Goal: Check status

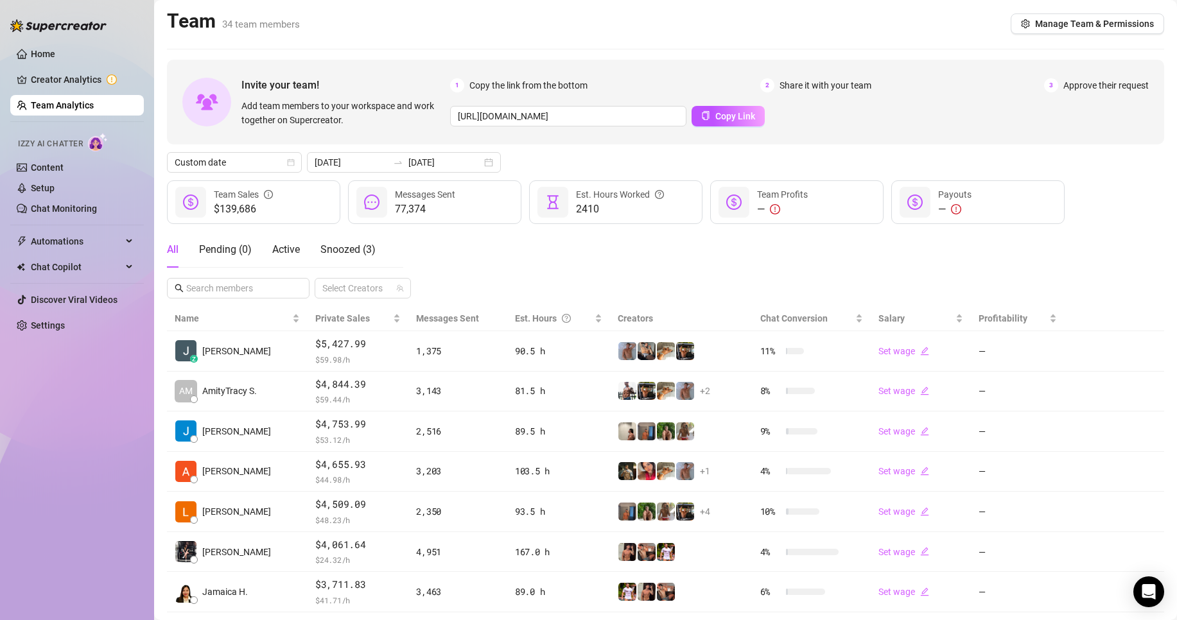
scroll to position [184, 0]
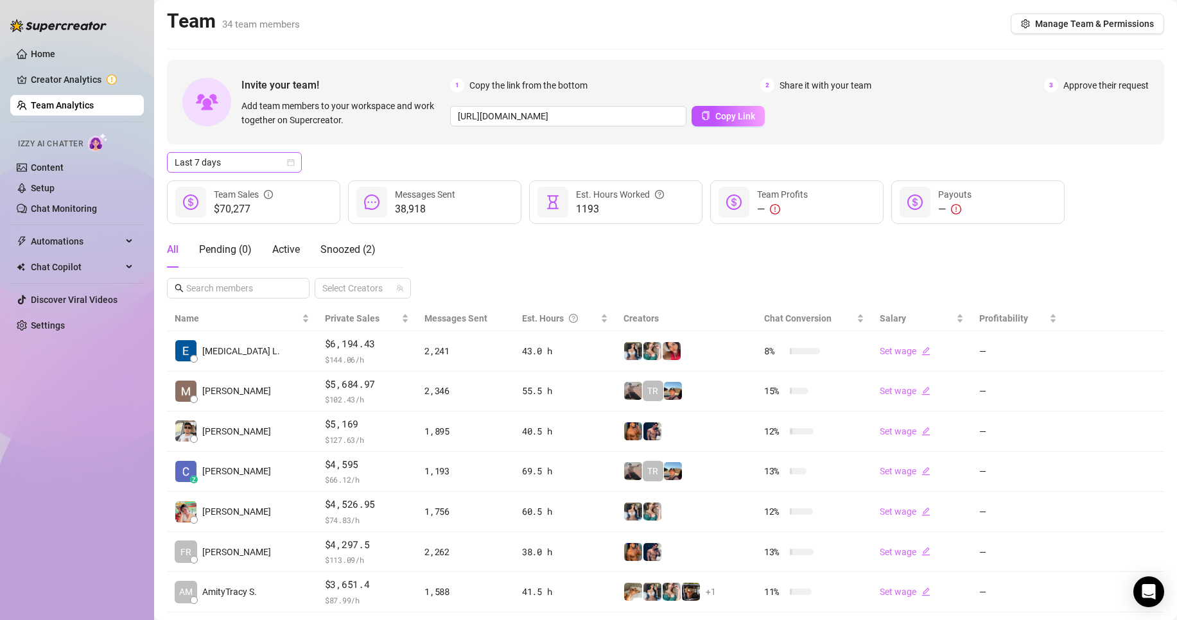
click at [212, 168] on span "Last 7 days" at bounding box center [234, 162] width 119 height 19
click at [218, 265] on div "Custom date" at bounding box center [234, 270] width 114 height 14
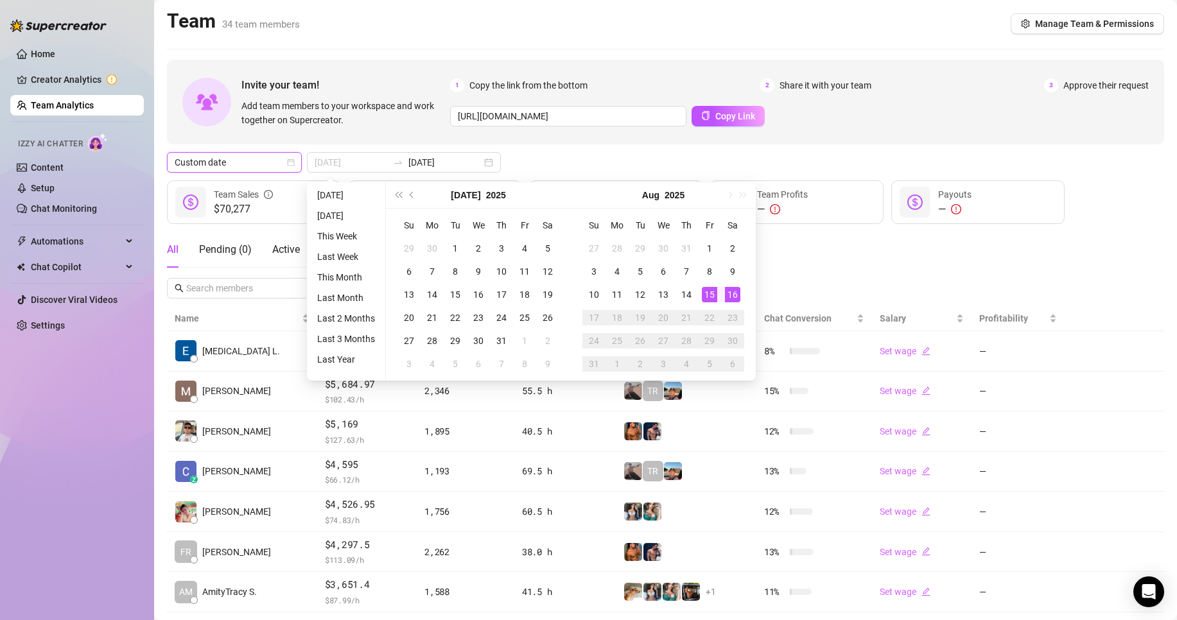
type input "[DATE]"
click at [733, 295] on div "16" at bounding box center [732, 294] width 15 height 15
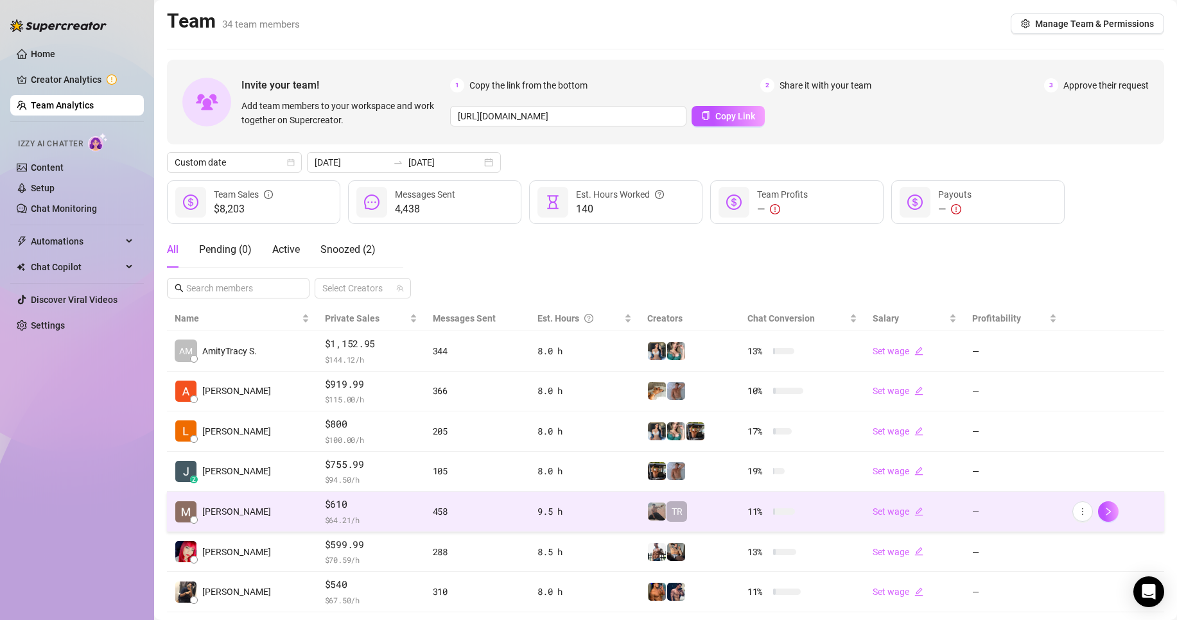
scroll to position [128, 0]
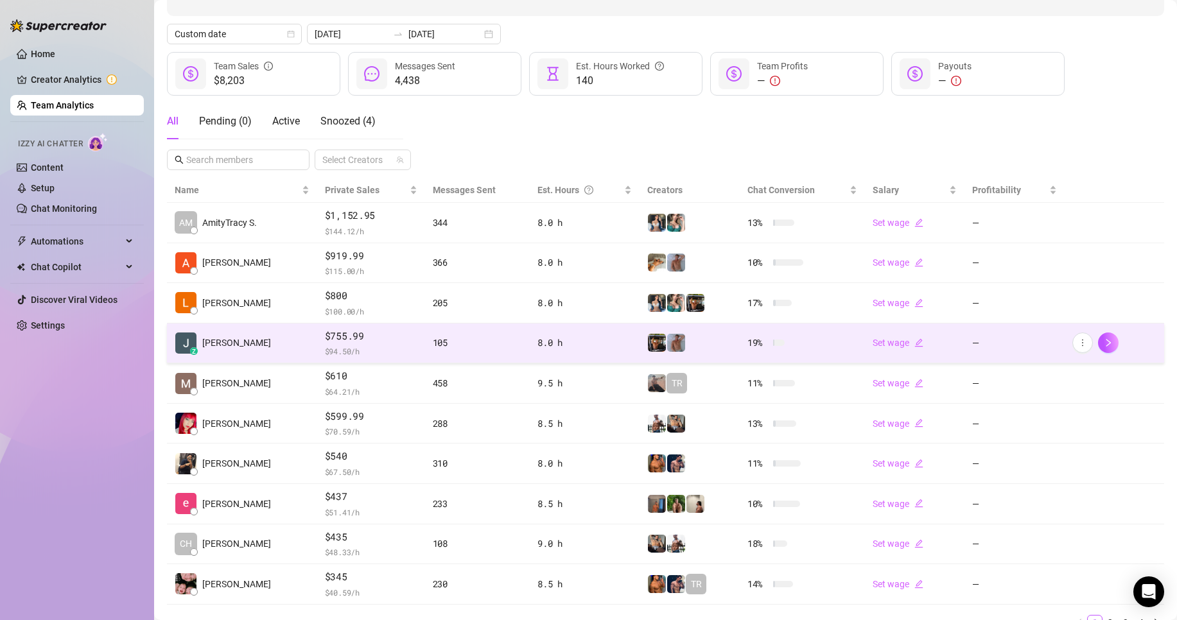
click at [347, 354] on span "$ 94.50 /h" at bounding box center [371, 351] width 92 height 13
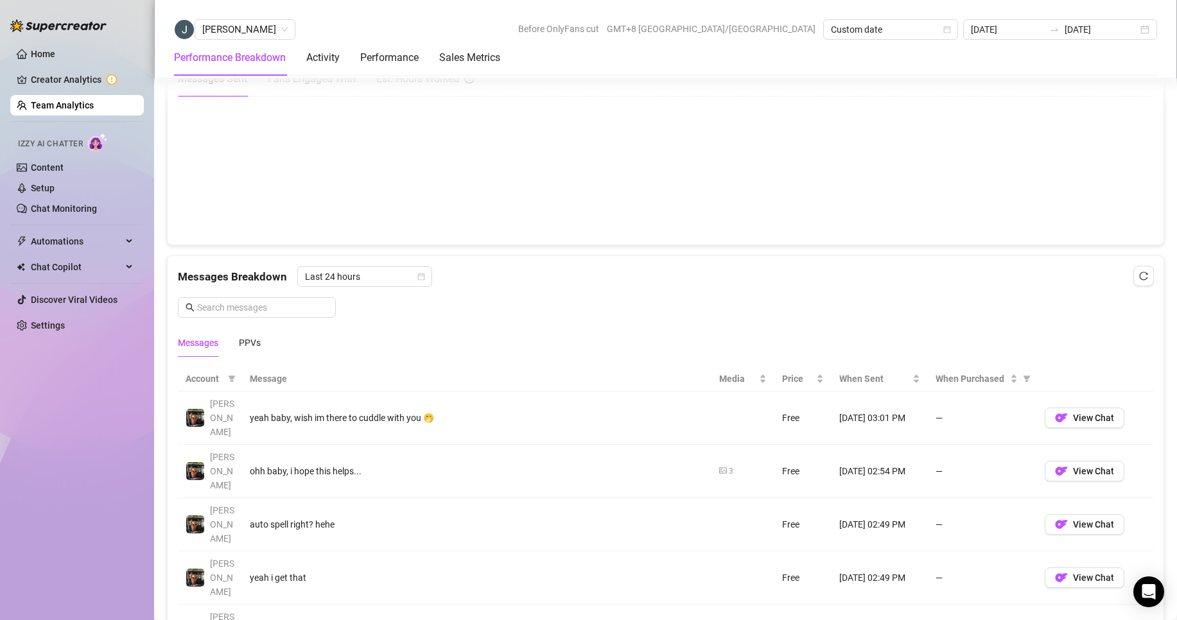
scroll to position [402, 0]
